Goal: Information Seeking & Learning: Find specific fact

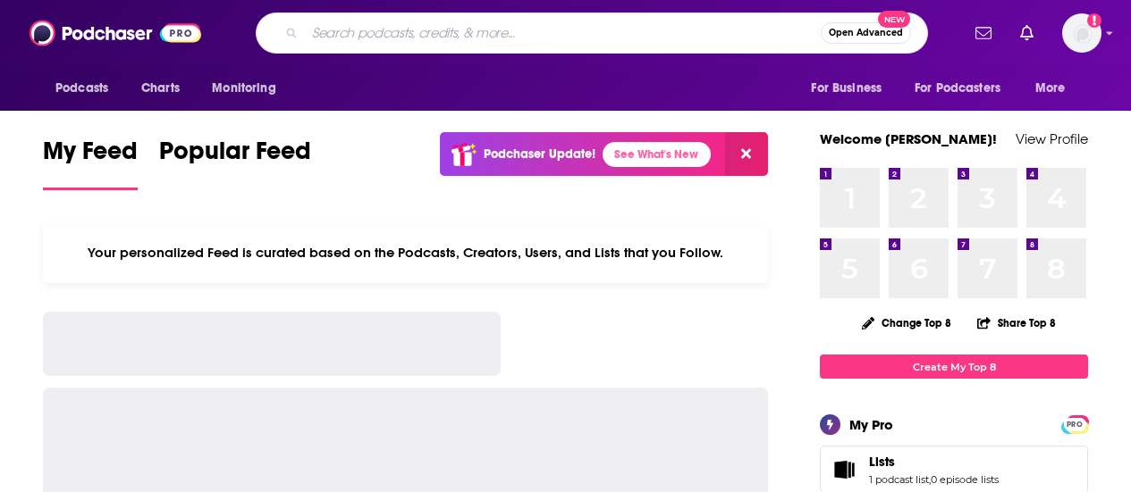
click at [694, 29] on input "Search podcasts, credits, & more..." at bounding box center [563, 33] width 516 height 29
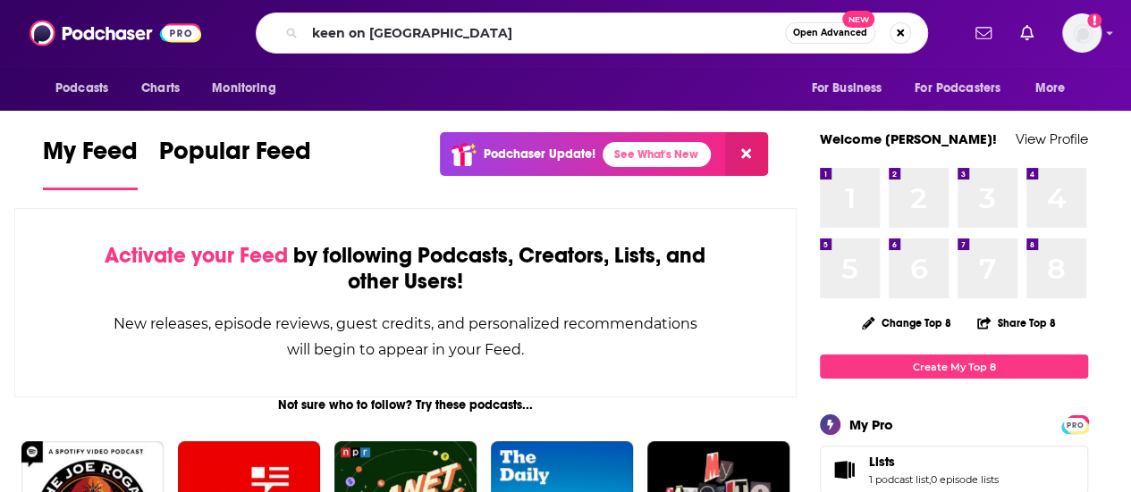
type input "keen on [GEOGRAPHIC_DATA]"
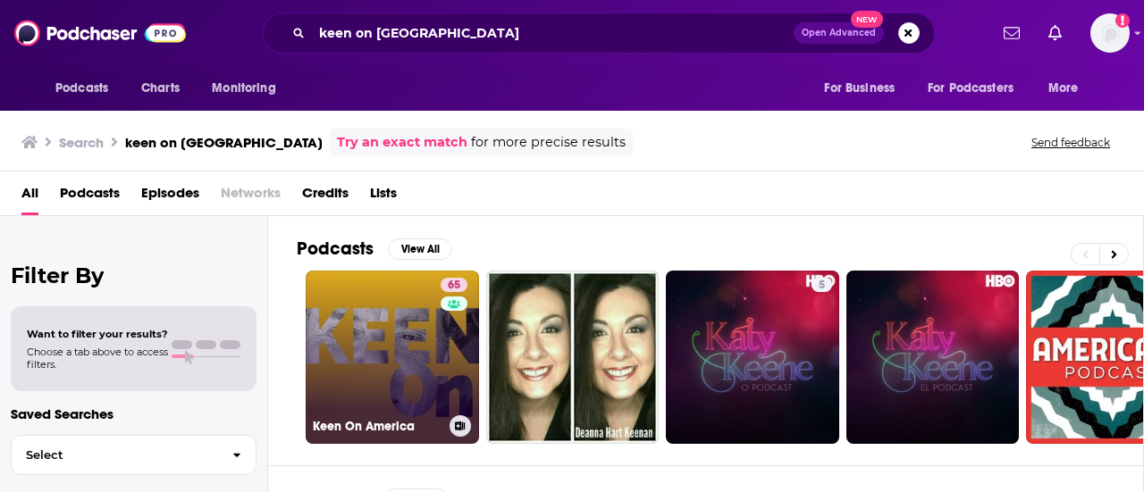
click at [350, 373] on link "65 Keen On America" at bounding box center [392, 357] width 173 height 173
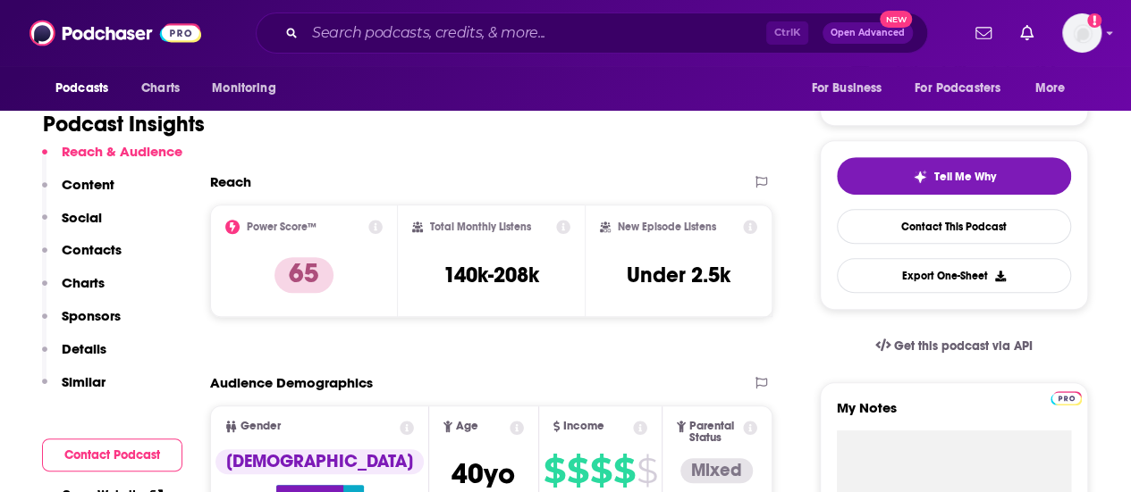
scroll to position [347, 0]
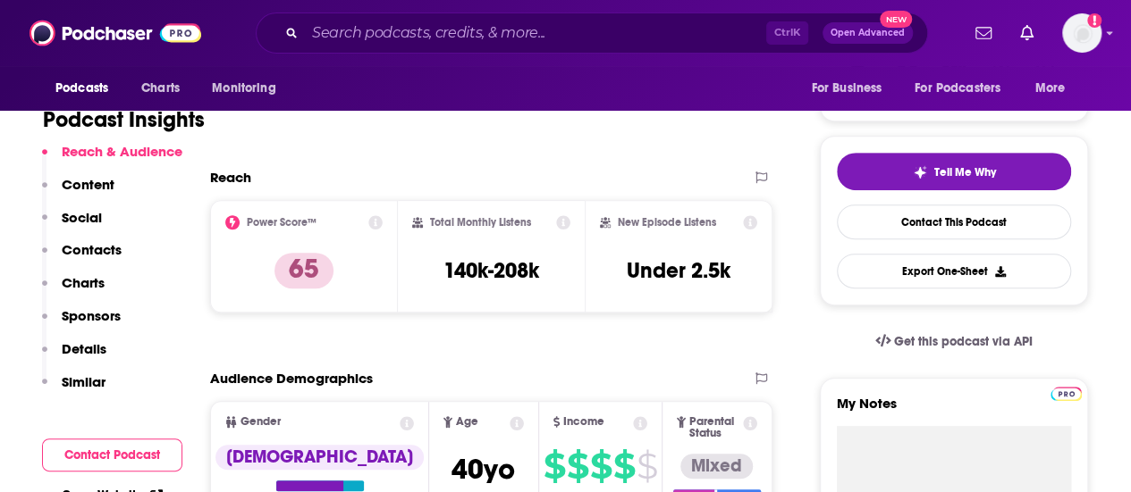
click at [767, 152] on div "Podcast Insights" at bounding box center [405, 115] width 725 height 105
drag, startPoint x: 440, startPoint y: 273, endPoint x: 557, endPoint y: 267, distance: 117.2
click at [557, 267] on div "Total Monthly Listens 140k-208k" at bounding box center [491, 256] width 159 height 82
copy h3 "140k-208k"
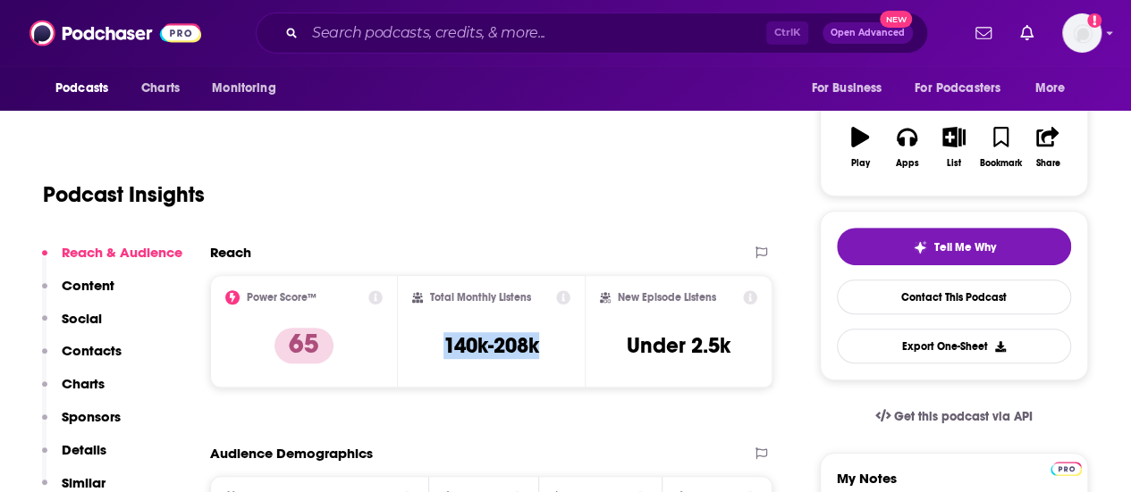
scroll to position [255, 0]
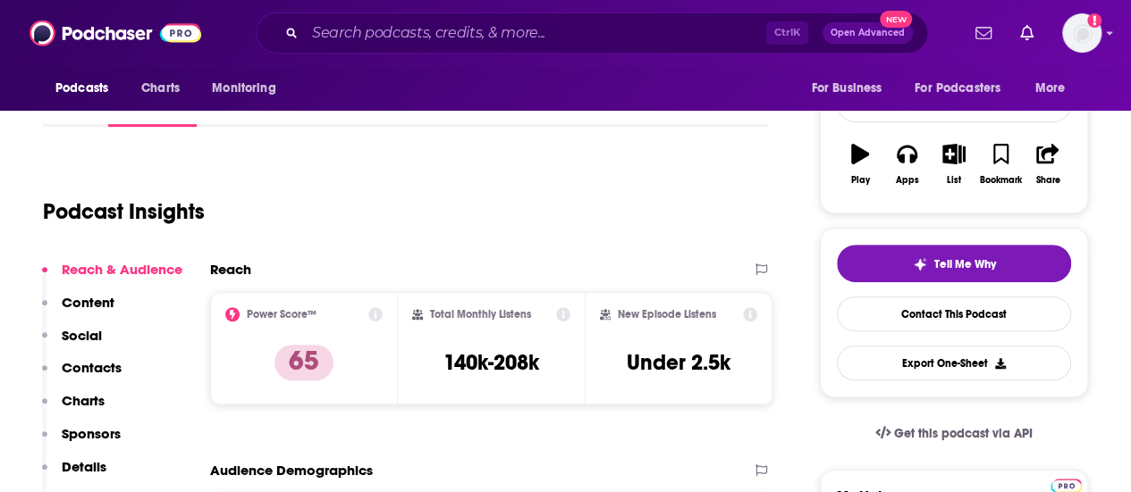
click at [497, 231] on div "Podcast Insights" at bounding box center [398, 201] width 711 height 91
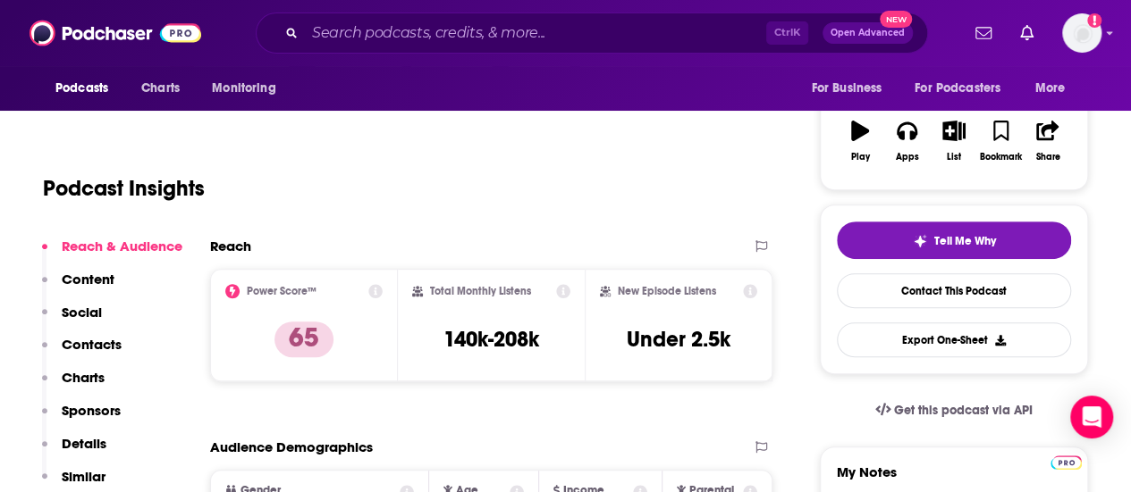
scroll to position [280, 0]
